Goal: Information Seeking & Learning: Learn about a topic

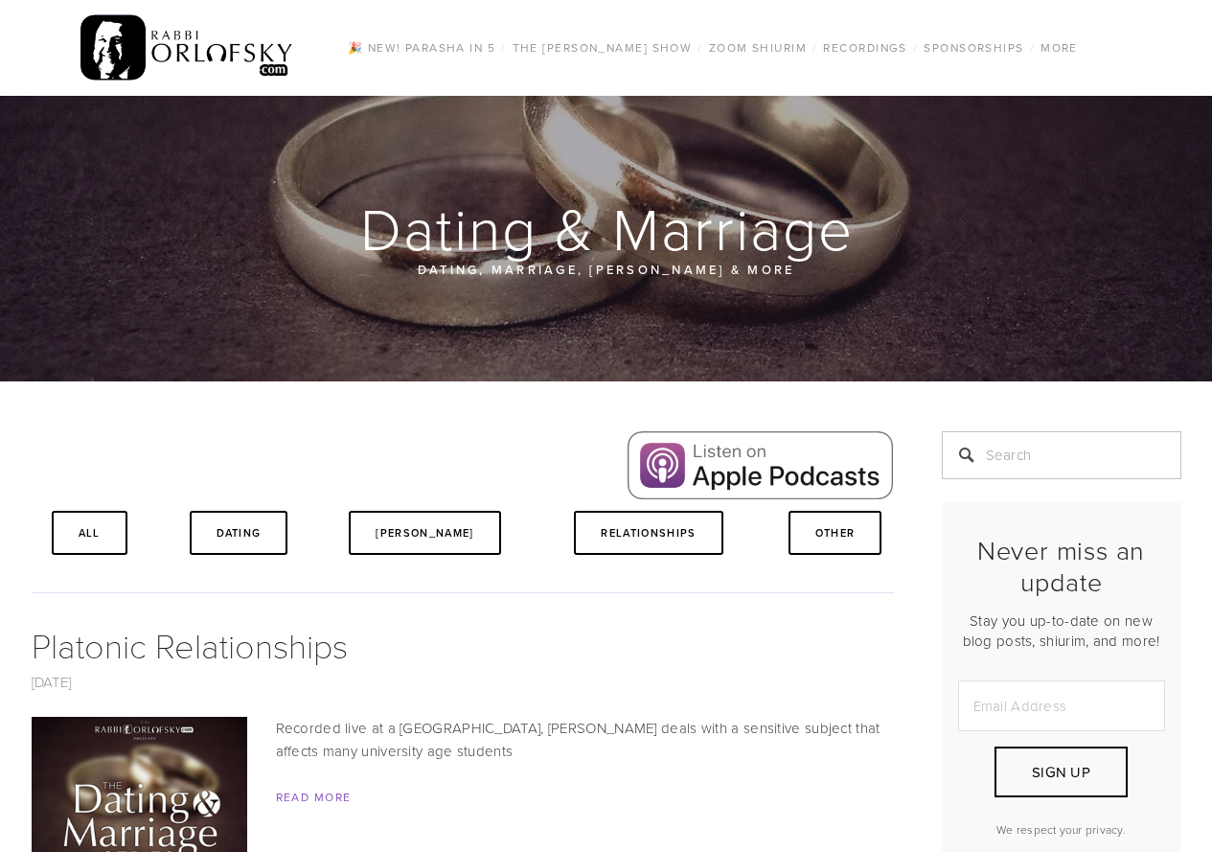
scroll to position [10, 0]
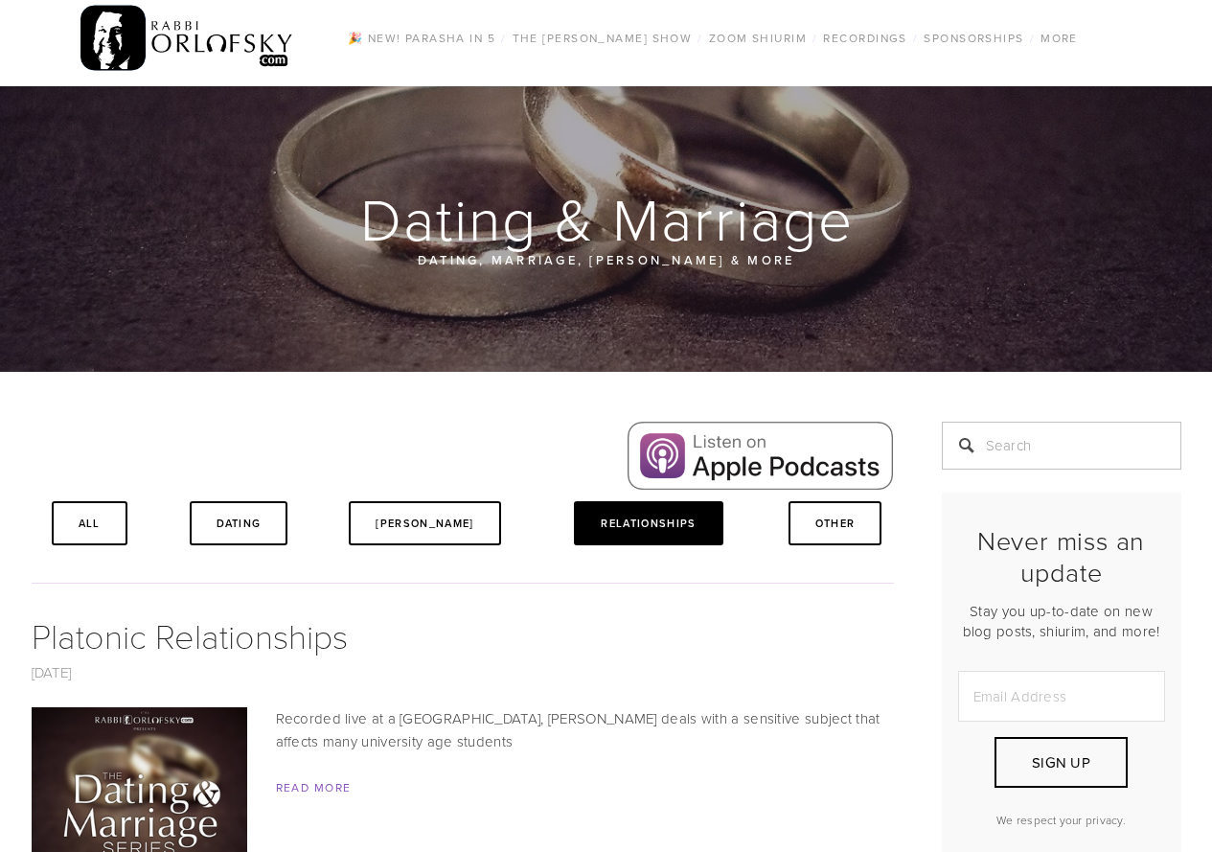
click at [670, 533] on link "Relationships" at bounding box center [648, 523] width 148 height 44
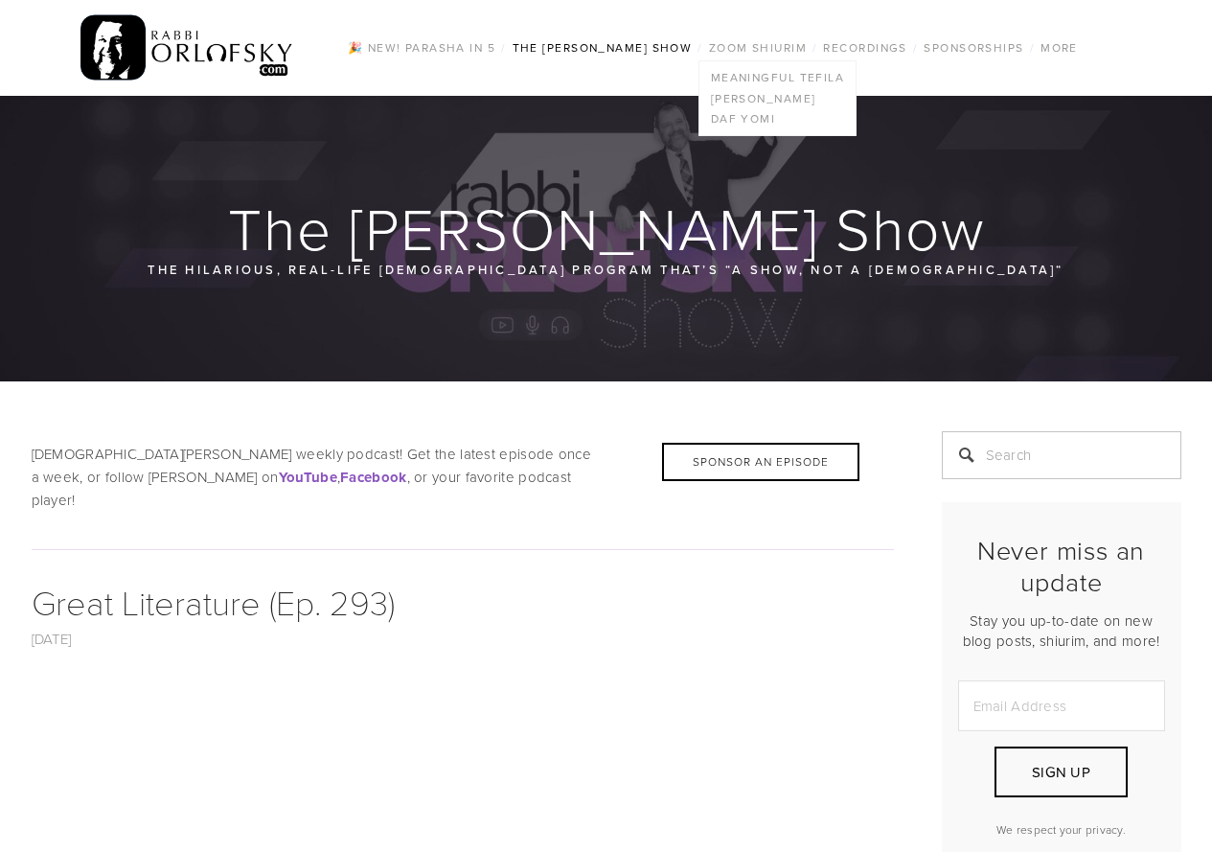
click at [771, 60] on ul "Meaningful Tefila Mesillas Yesharim Daf Yomi" at bounding box center [777, 98] width 158 height 76
click at [771, 50] on link "Zoom Shiurim" at bounding box center [757, 47] width 109 height 25
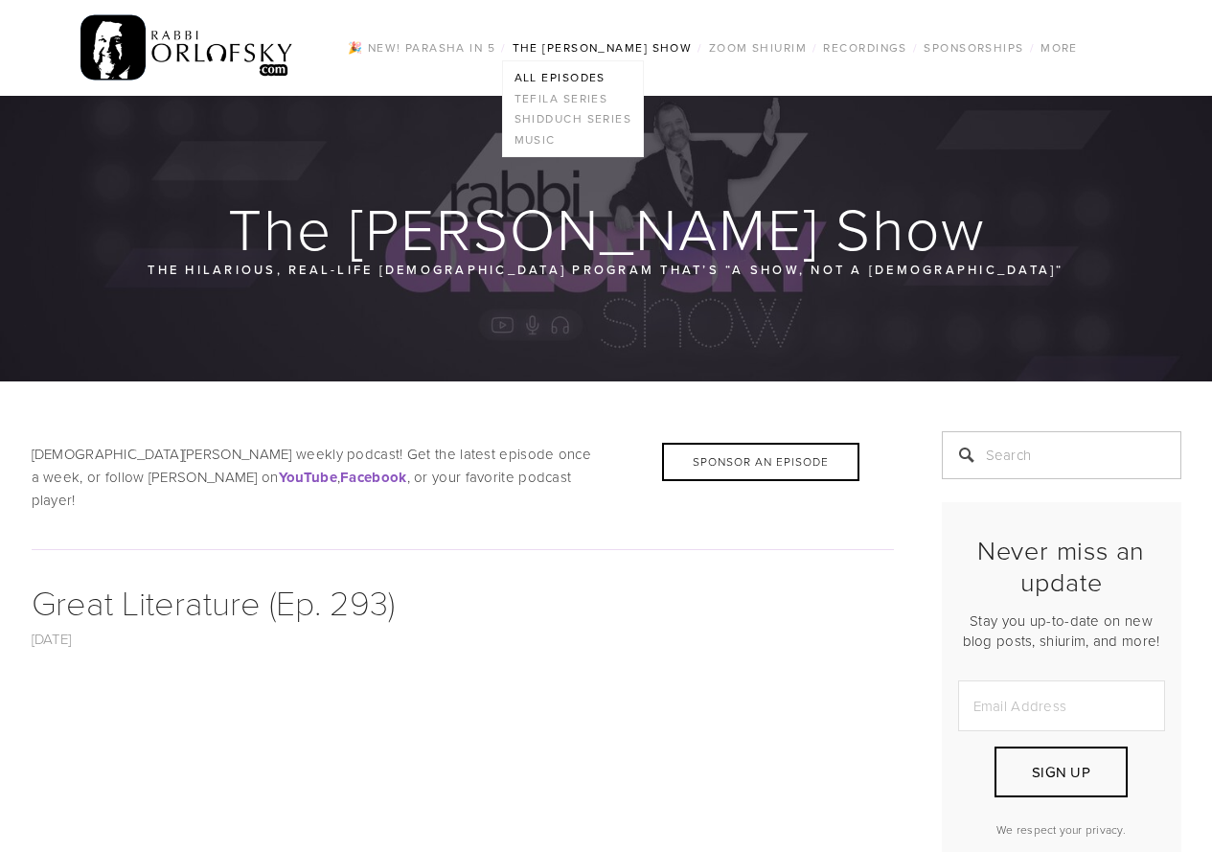
click at [621, 45] on link "The [PERSON_NAME] Show" at bounding box center [603, 47] width 192 height 25
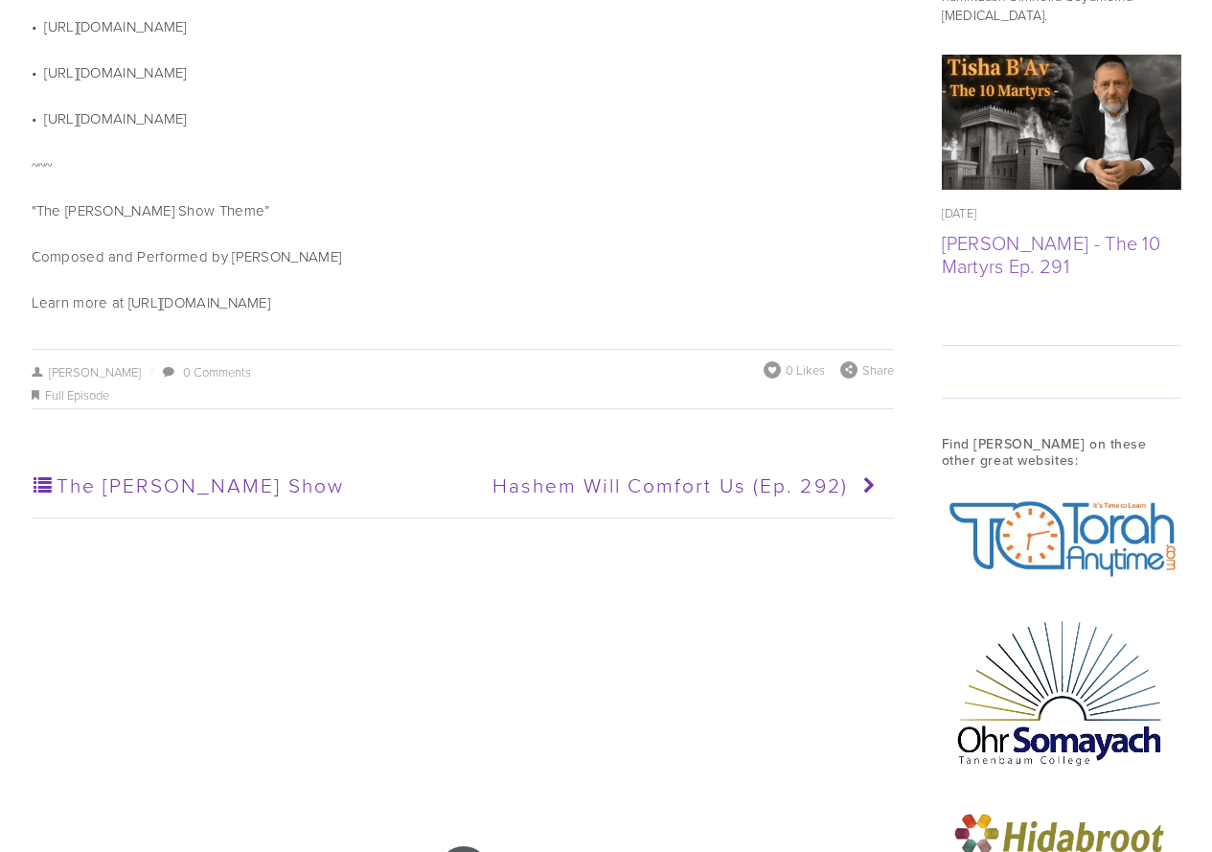
scroll to position [2092, 0]
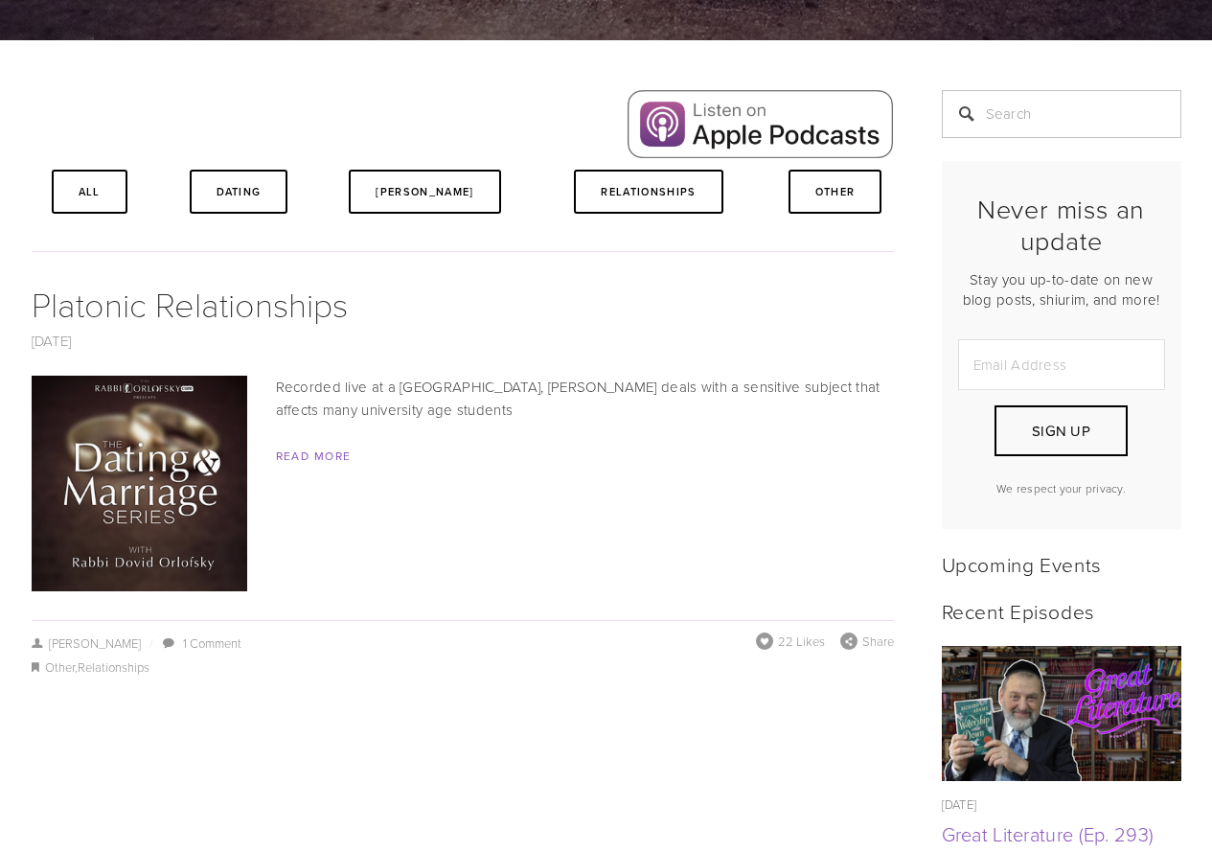
scroll to position [385, 0]
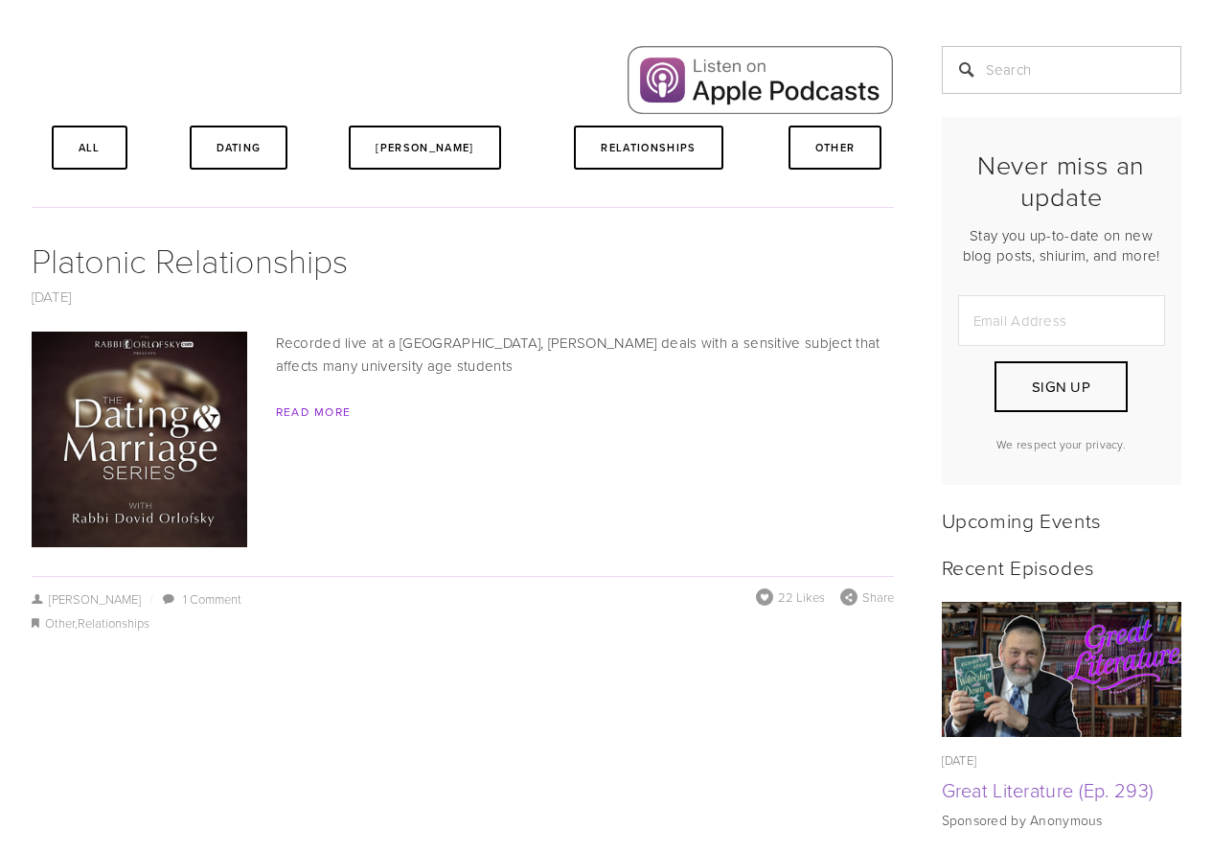
click at [313, 409] on link "Read More" at bounding box center [314, 411] width 76 height 16
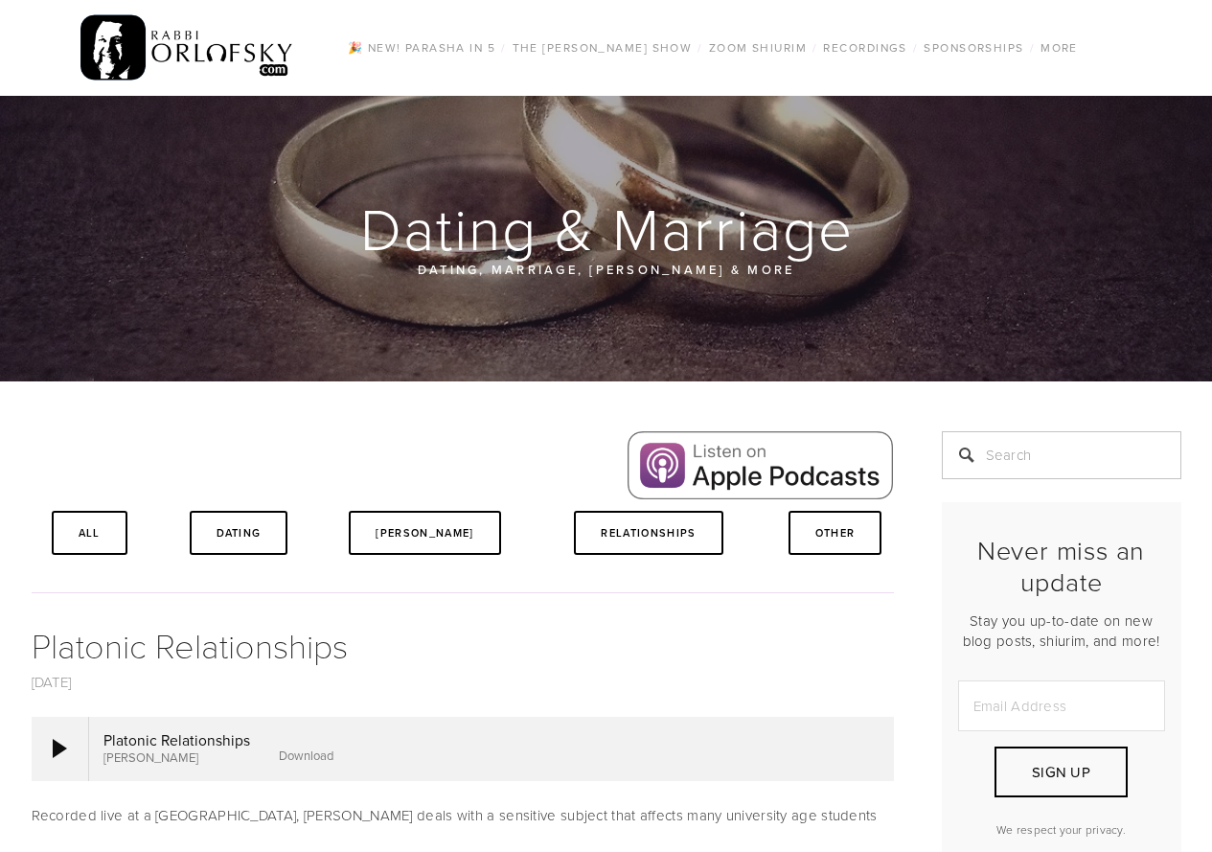
scroll to position [596, 0]
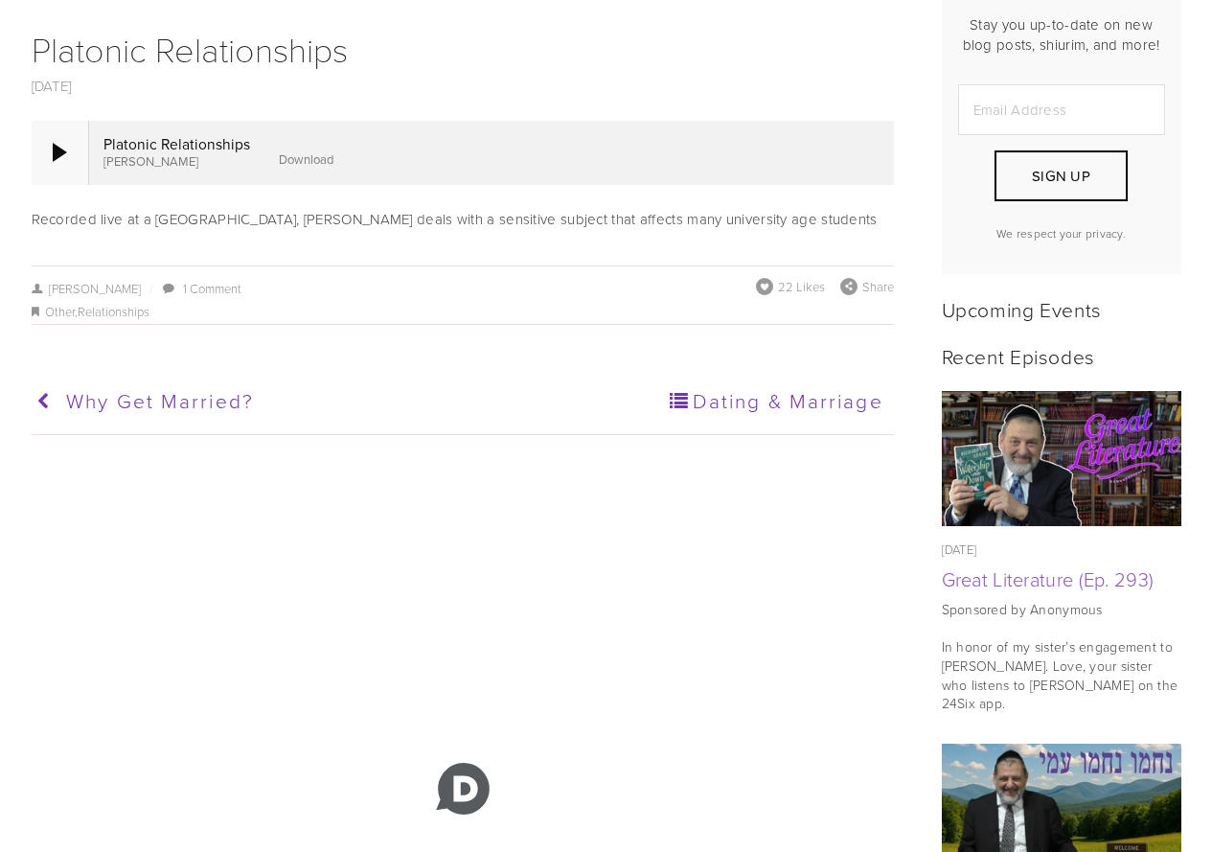
click at [63, 151] on div at bounding box center [60, 152] width 14 height 19
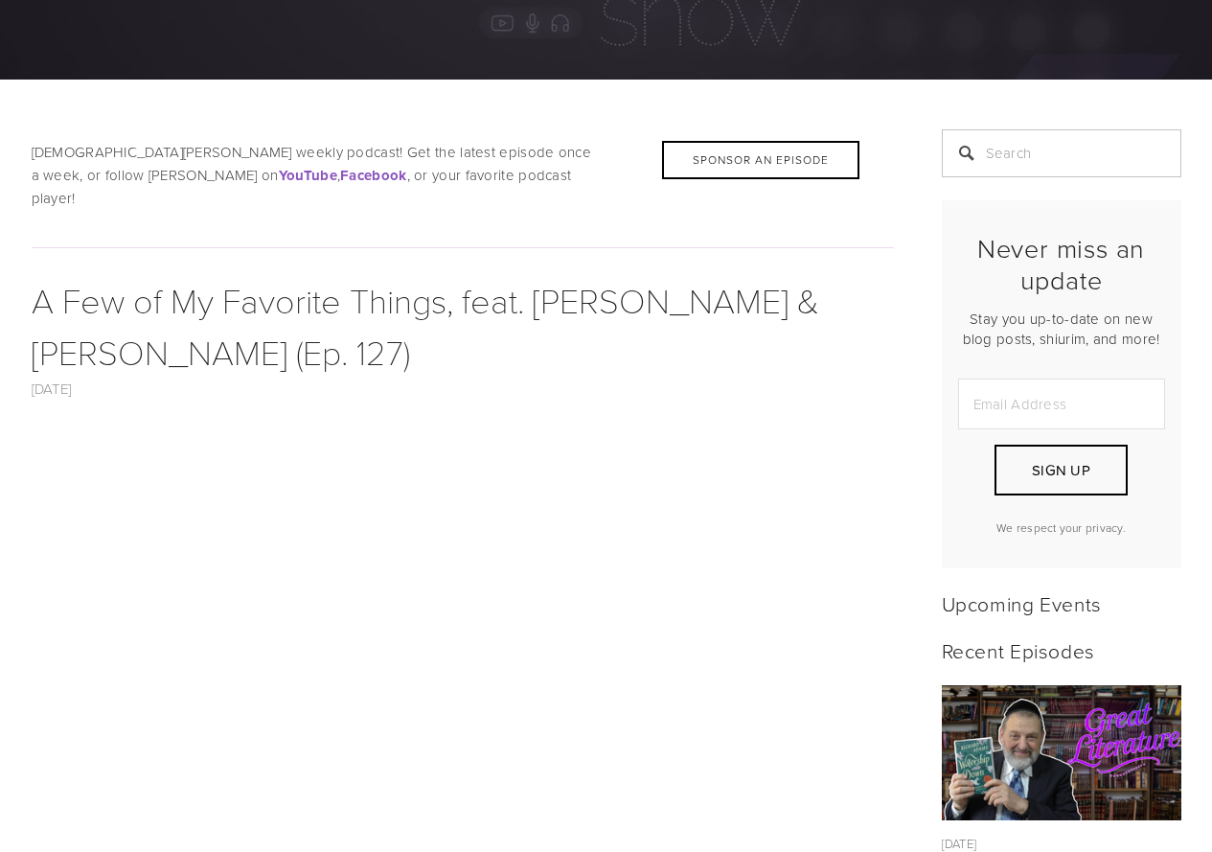
scroll to position [410, 0]
